Goal: Transaction & Acquisition: Purchase product/service

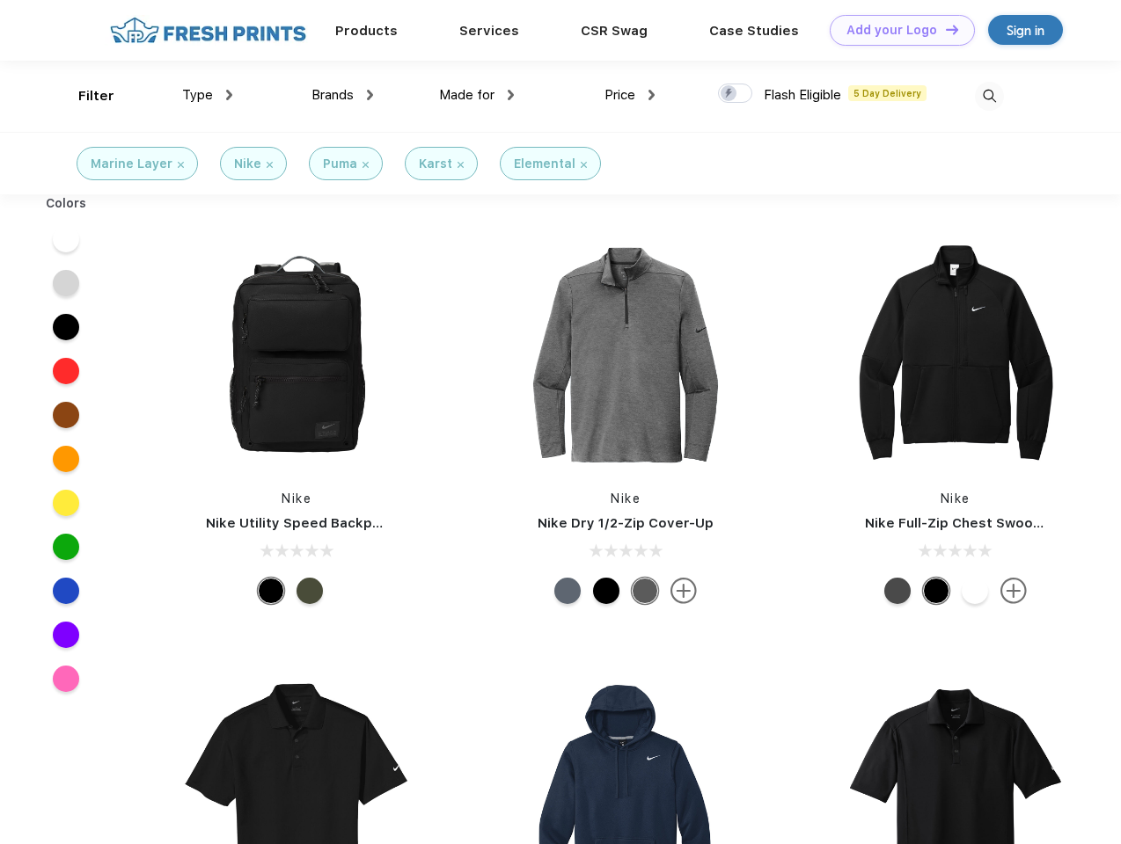
click at [895, 30] on link "Add your Logo Design Tool" at bounding box center [901, 30] width 145 height 31
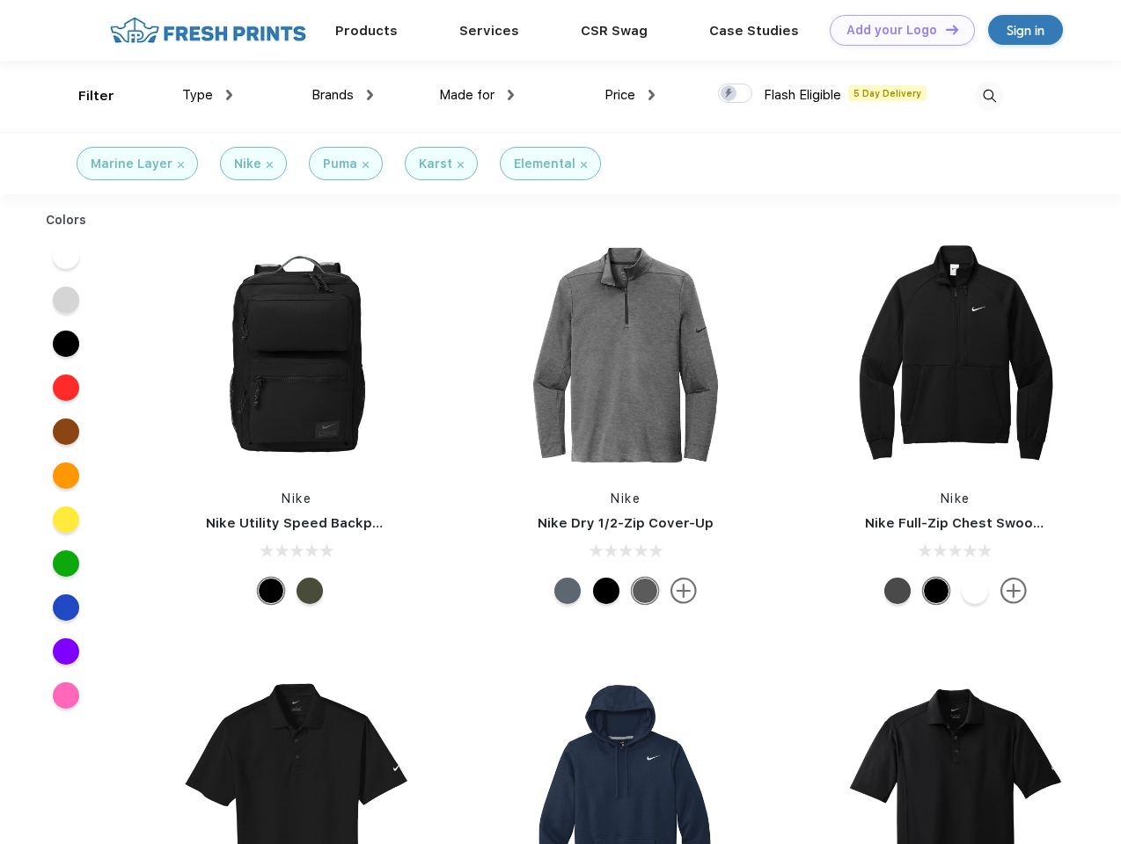
click at [0, 0] on div "Design Tool" at bounding box center [0, 0] width 0 height 0
click at [944, 29] on link "Add your Logo Design Tool" at bounding box center [901, 30] width 145 height 31
click at [84, 96] on div "Filter" at bounding box center [96, 96] width 36 height 20
click at [208, 95] on span "Type" at bounding box center [197, 95] width 31 height 16
click at [342, 95] on span "Brands" at bounding box center [332, 95] width 42 height 16
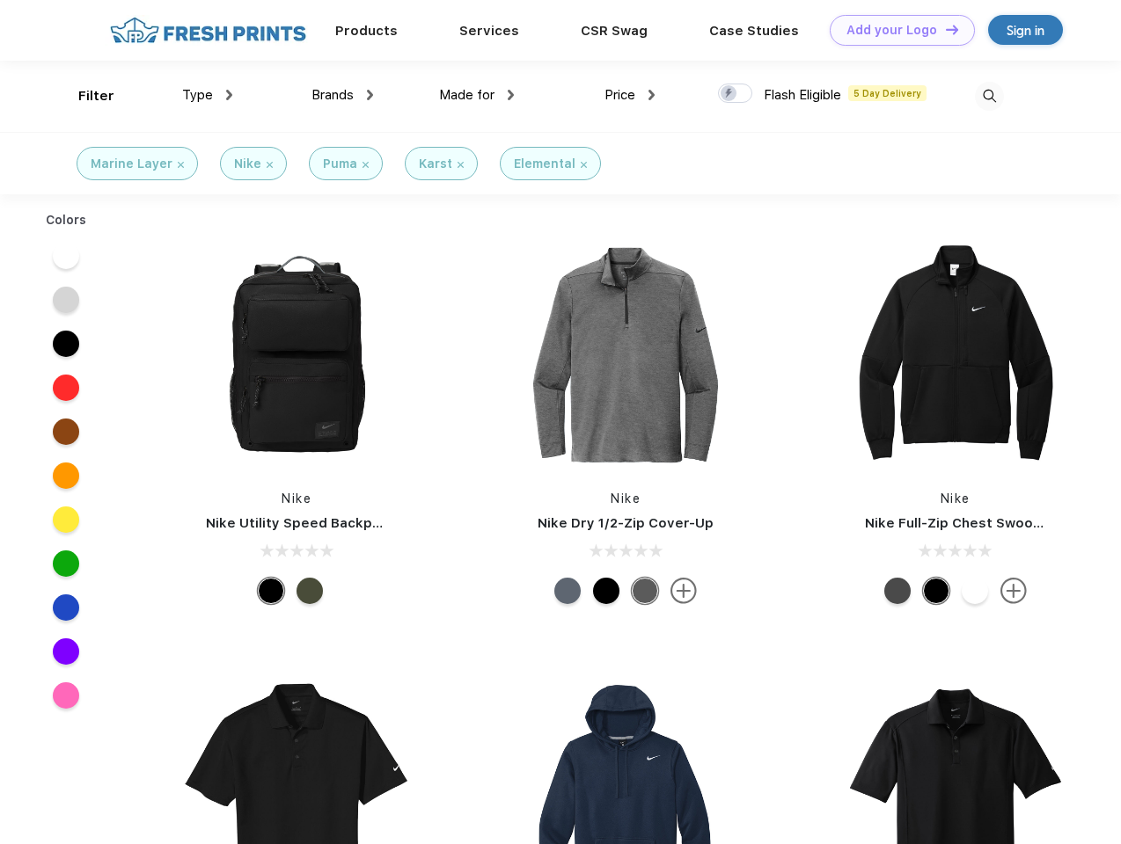
click at [477, 95] on span "Made for" at bounding box center [466, 95] width 55 height 16
click at [630, 95] on span "Price" at bounding box center [619, 95] width 31 height 16
click at [735, 94] on div at bounding box center [735, 93] width 34 height 19
click at [729, 94] on input "checkbox" at bounding box center [723, 88] width 11 height 11
click at [989, 96] on img at bounding box center [989, 96] width 29 height 29
